Goal: Find specific page/section

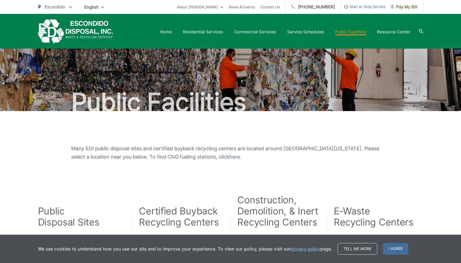
scroll to position [166, 0]
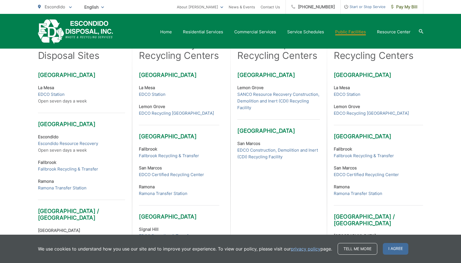
click at [47, 135] on strong "Escondido" at bounding box center [48, 136] width 21 height 5
click at [55, 149] on p "Escondido Escondido Resource Recovery Open seven days a week" at bounding box center [81, 143] width 87 height 20
click at [55, 150] on p "Escondido Escondido Resource Recovery Open seven days a week" at bounding box center [81, 143] width 87 height 20
click at [59, 145] on link "Escondido Resource Recovery" at bounding box center [68, 143] width 60 height 7
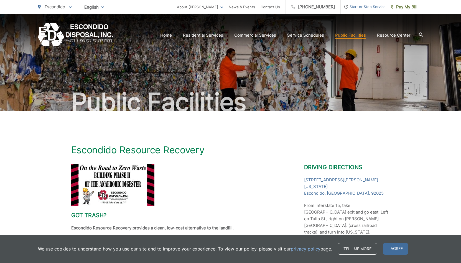
scroll to position [139, 0]
